Goal: Check status: Check status

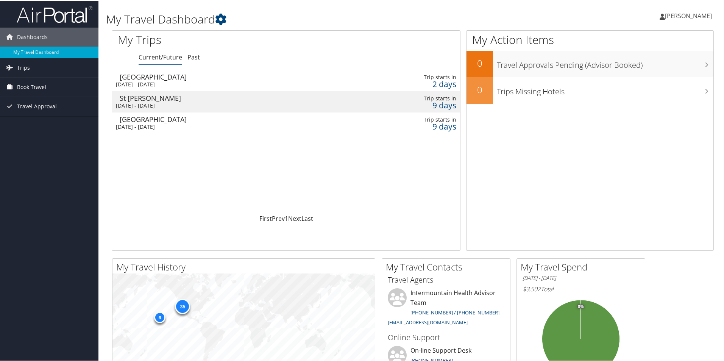
click at [32, 85] on span "Book Travel" at bounding box center [31, 86] width 29 height 19
click at [33, 122] on link "Book/Manage Online Trips" at bounding box center [49, 124] width 98 height 11
click at [160, 86] on div "Thu 11 Sep 2025 - Sat 13 Sep 2025" at bounding box center [224, 83] width 217 height 7
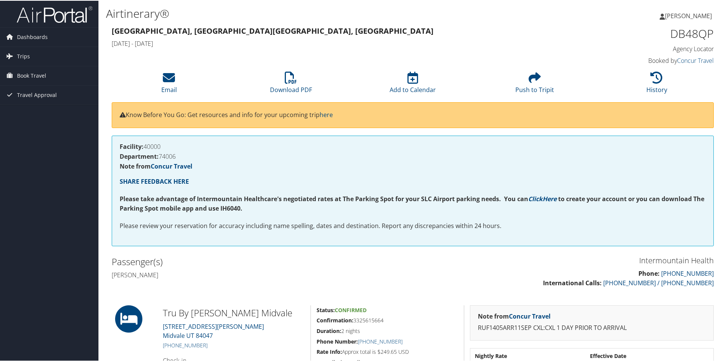
click at [301, 283] on div "Intermountain Health Phone: 888-297-8814 International Calls: 801-327-7675 / 80…" at bounding box center [413, 274] width 614 height 42
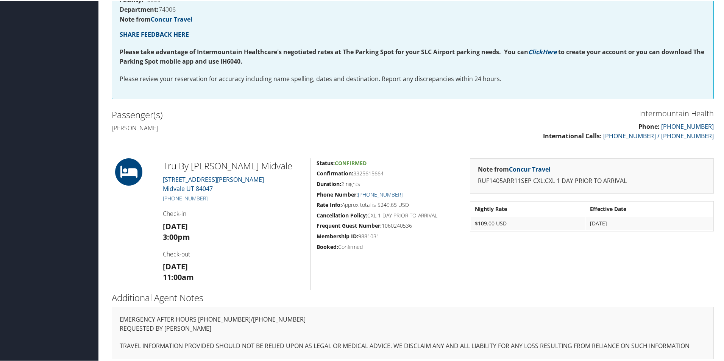
scroll to position [152, 0]
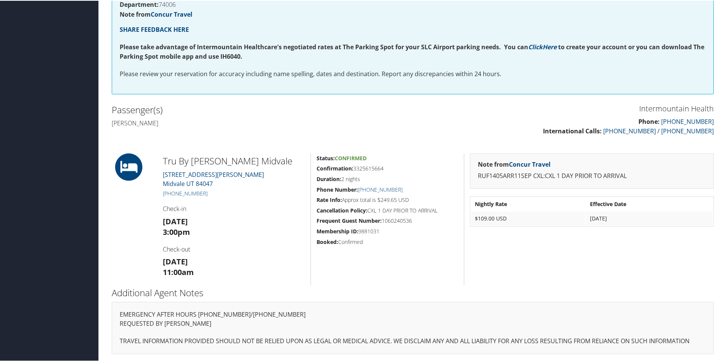
click at [390, 112] on h2 "Passenger(s)" at bounding box center [259, 109] width 295 height 13
